Goal: Task Accomplishment & Management: Use online tool/utility

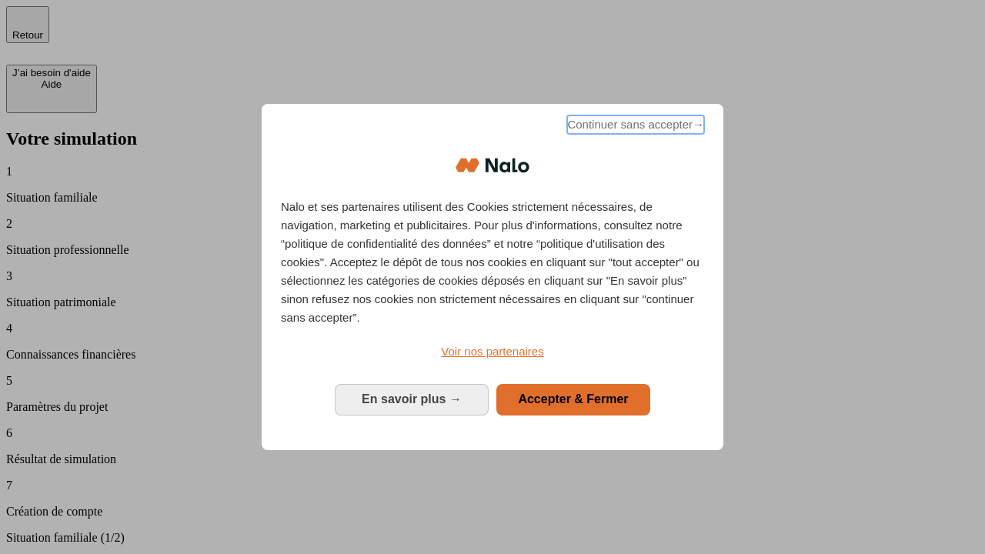
click at [634, 127] on span "Continuer sans accepter →" at bounding box center [635, 124] width 137 height 18
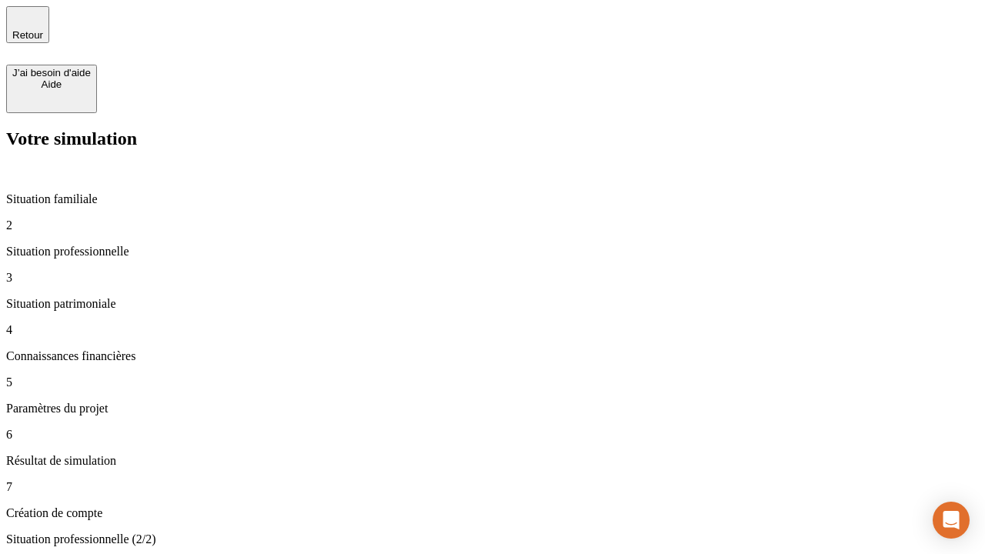
type input "30 000"
type input "1 000"
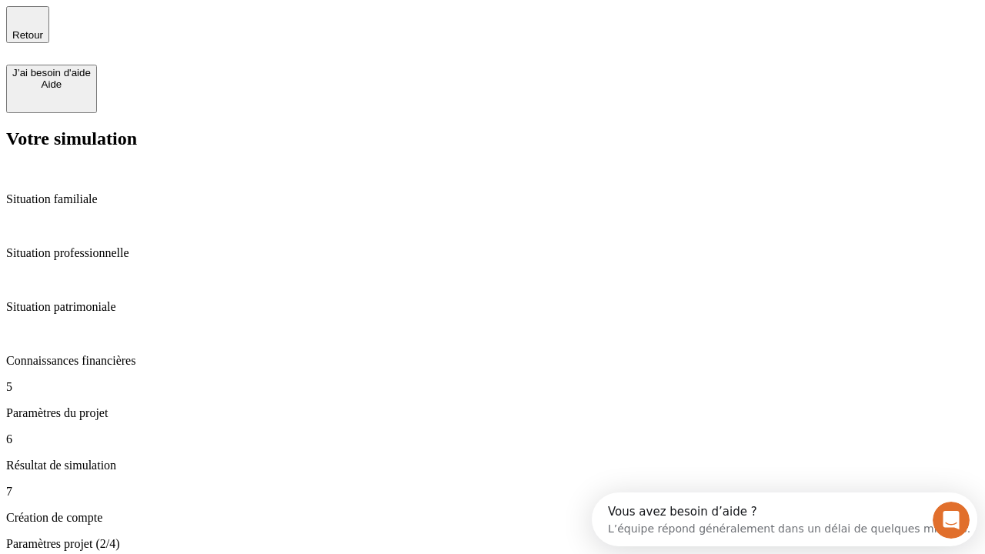
type input "40"
type input "64"
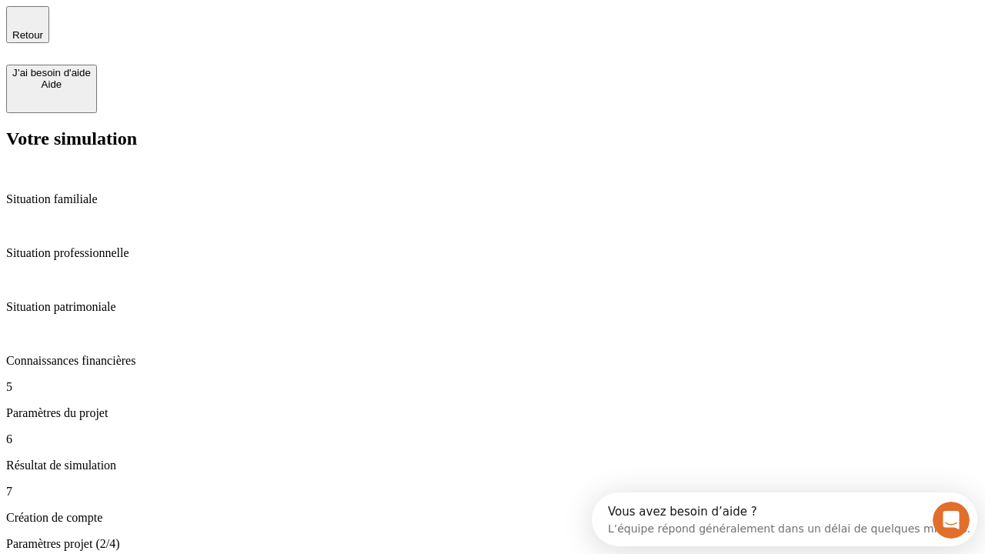
type input "200 000"
type input "640"
